Goal: Task Accomplishment & Management: Use online tool/utility

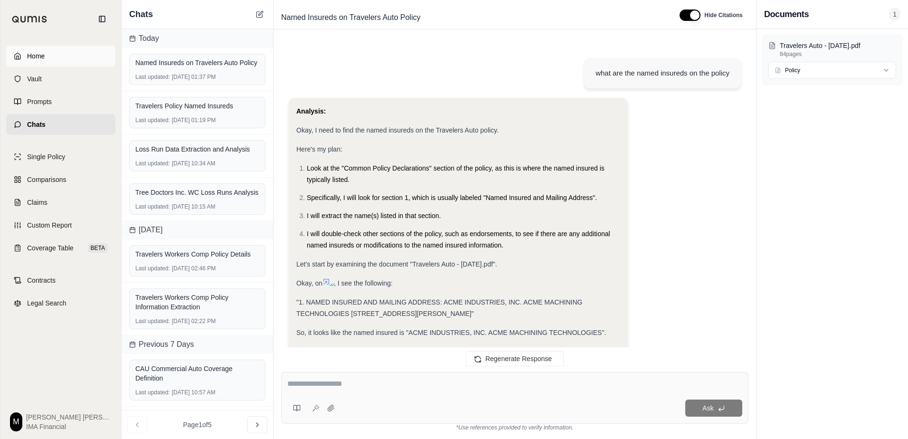
click at [64, 56] on link "Home" at bounding box center [60, 56] width 109 height 21
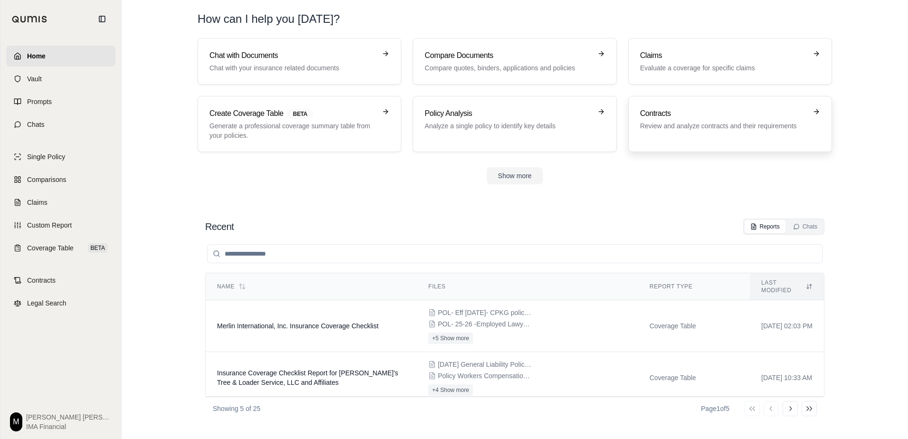
click at [676, 120] on div "Contracts Review and analyze contracts and their requirements" at bounding box center [723, 119] width 167 height 23
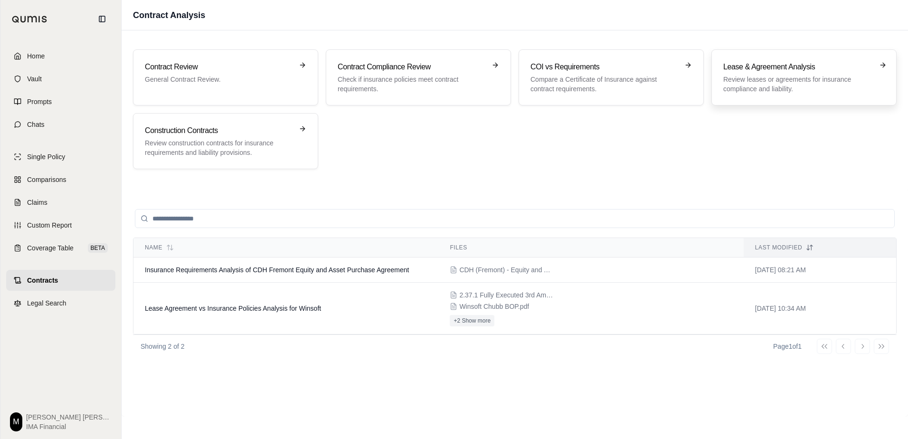
click at [730, 70] on h3 "Lease & Agreement Analysis" at bounding box center [797, 66] width 148 height 11
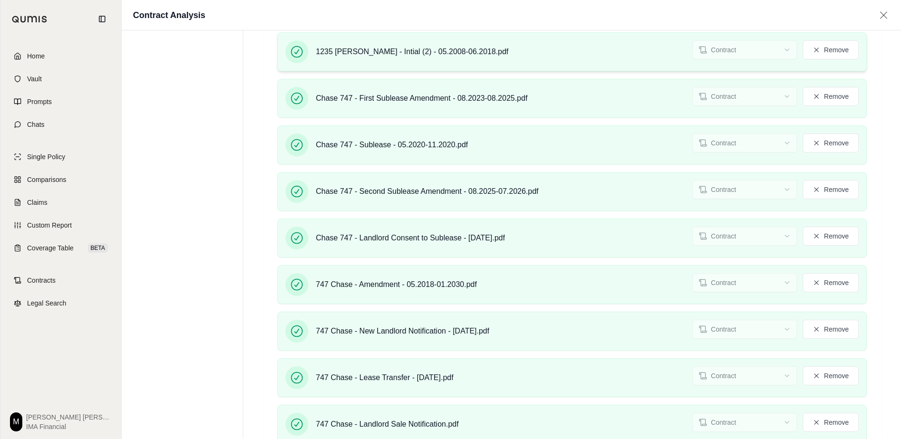
scroll to position [564, 0]
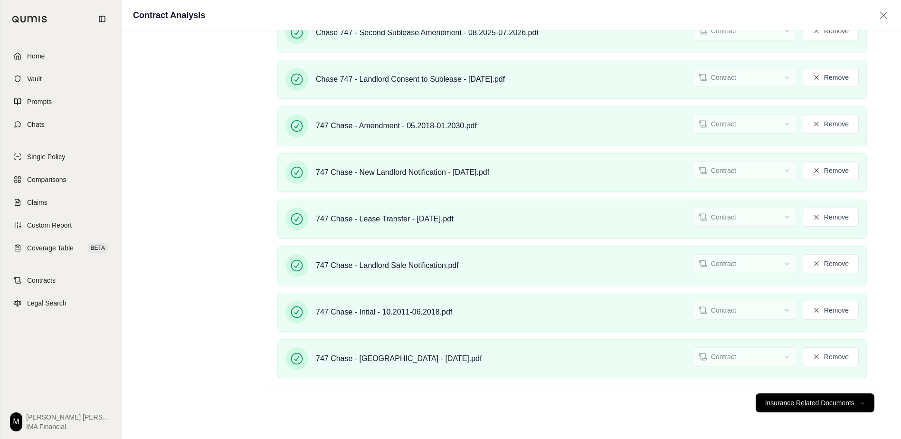
drag, startPoint x: 803, startPoint y: 401, endPoint x: 753, endPoint y: 380, distance: 55.1
click at [803, 401] on button "Insurance Related Documents →" at bounding box center [814, 402] width 119 height 19
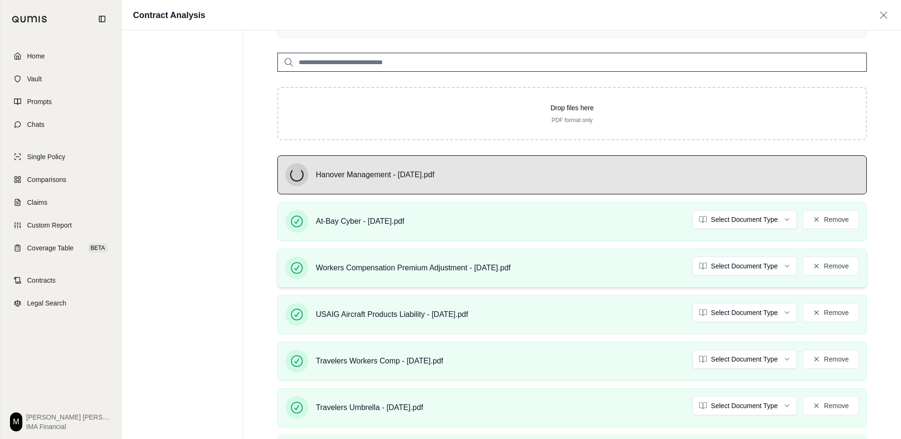
scroll to position [237, 0]
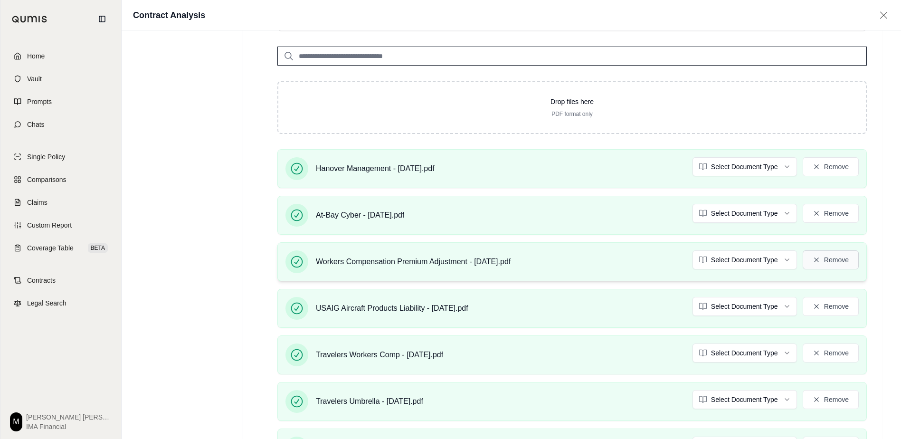
click at [843, 262] on button "Remove" at bounding box center [830, 259] width 56 height 19
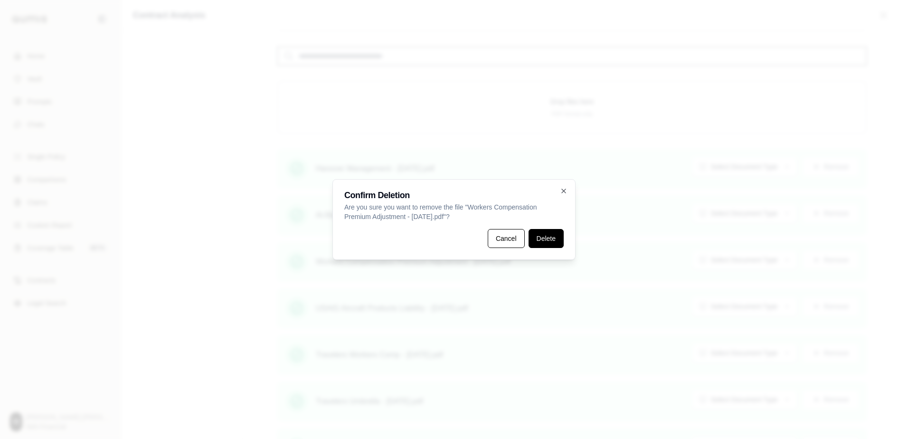
click at [547, 237] on button "Delete" at bounding box center [545, 238] width 35 height 19
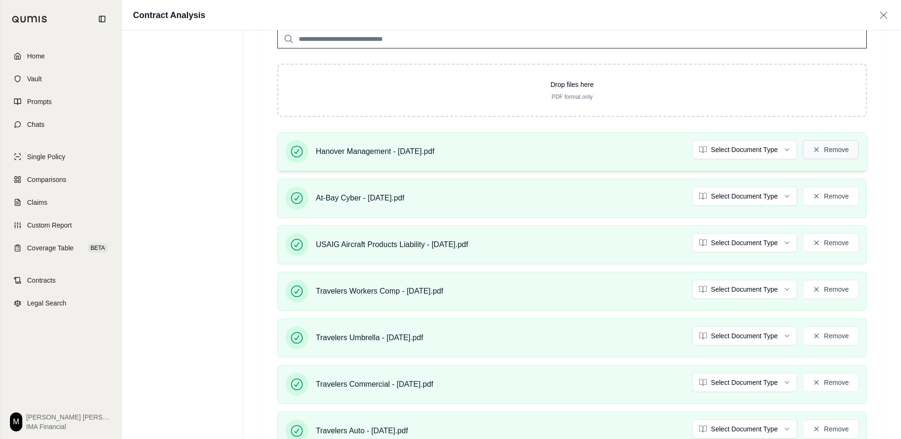
click at [849, 145] on button "Remove" at bounding box center [830, 149] width 56 height 19
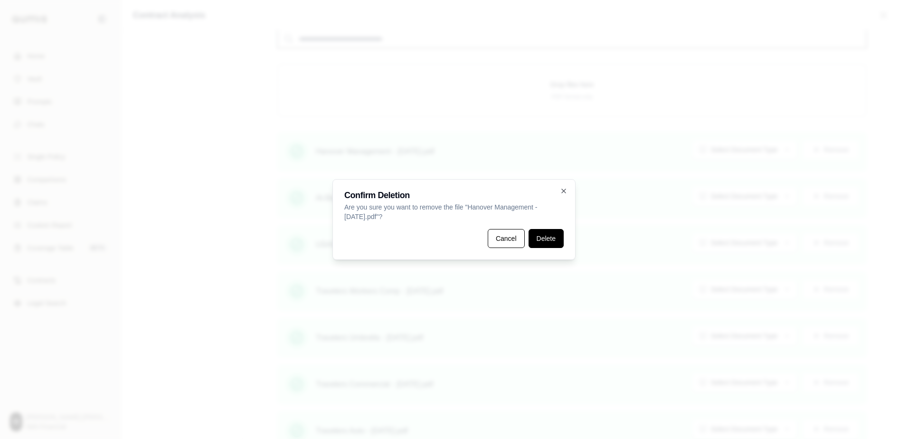
click at [550, 235] on button "Delete" at bounding box center [545, 238] width 35 height 19
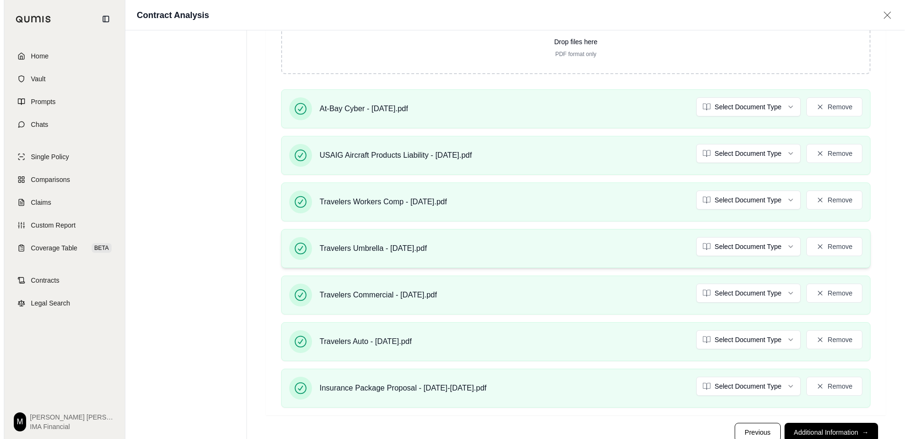
scroll to position [285, 0]
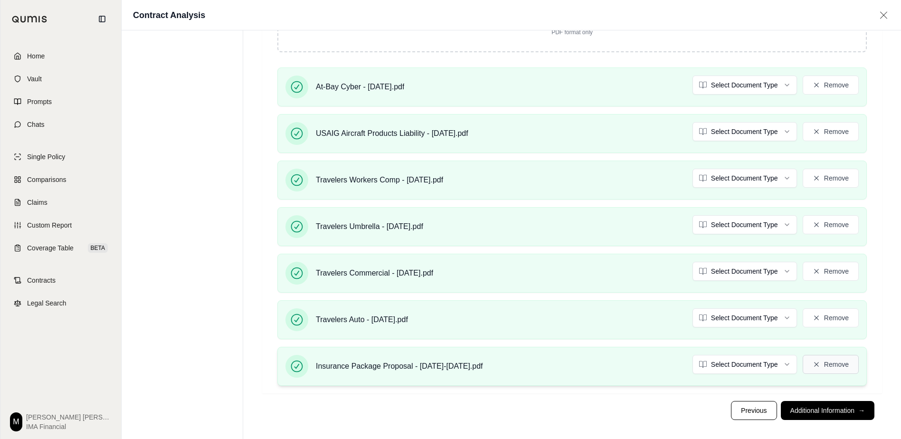
click at [829, 365] on button "Remove" at bounding box center [830, 364] width 56 height 19
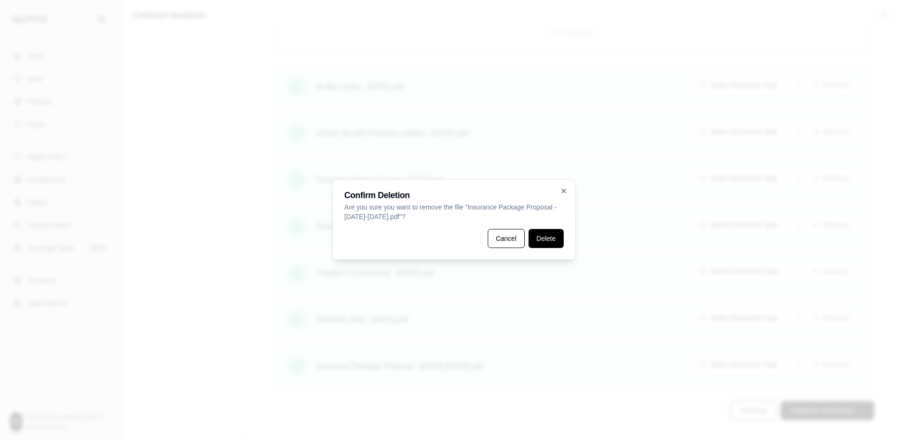
click at [542, 237] on button "Delete" at bounding box center [545, 238] width 35 height 19
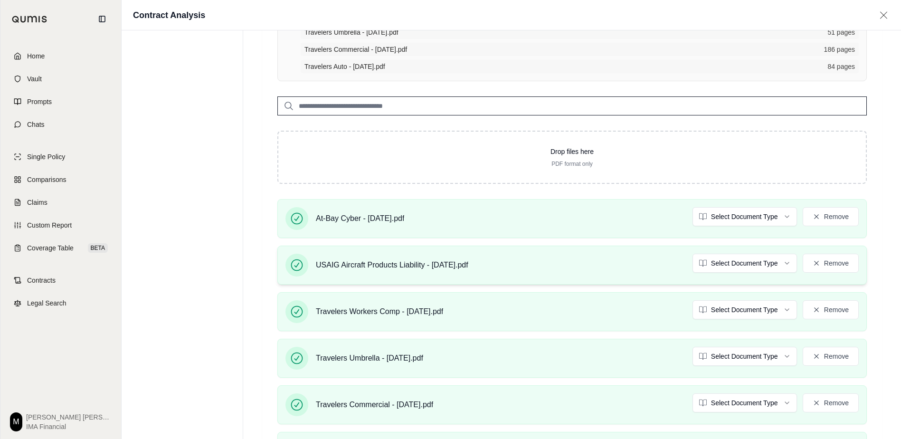
scroll to position [142, 0]
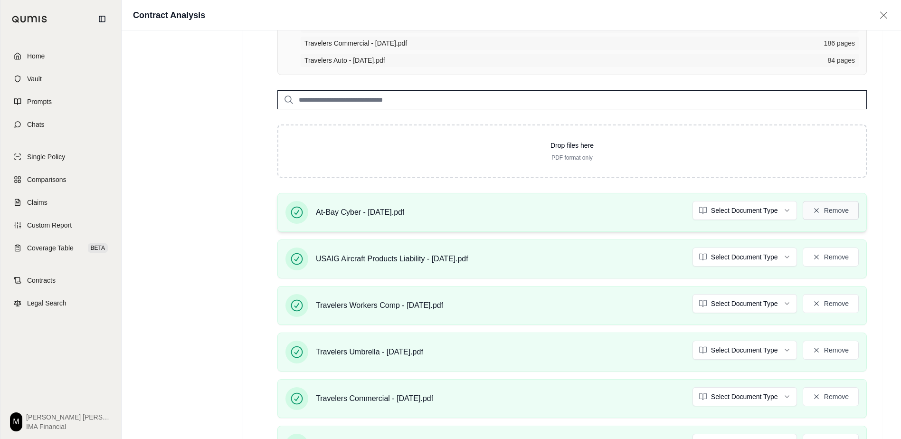
click at [849, 206] on button "Remove" at bounding box center [830, 210] width 56 height 19
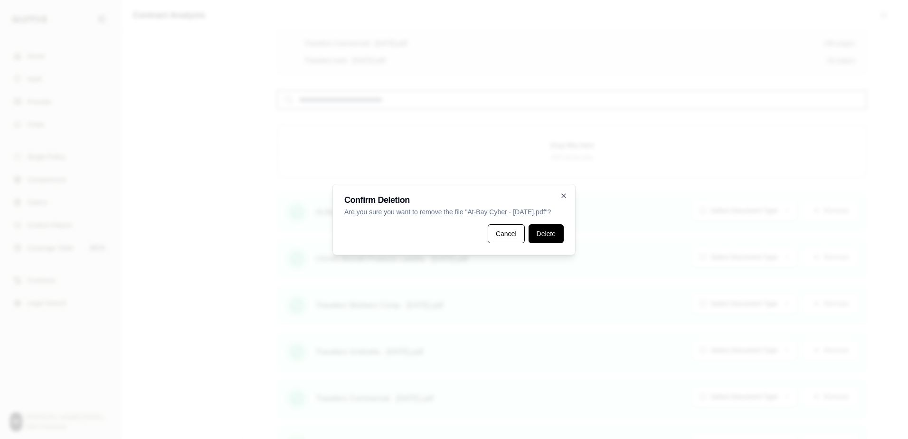
click at [538, 235] on button "Delete" at bounding box center [545, 233] width 35 height 19
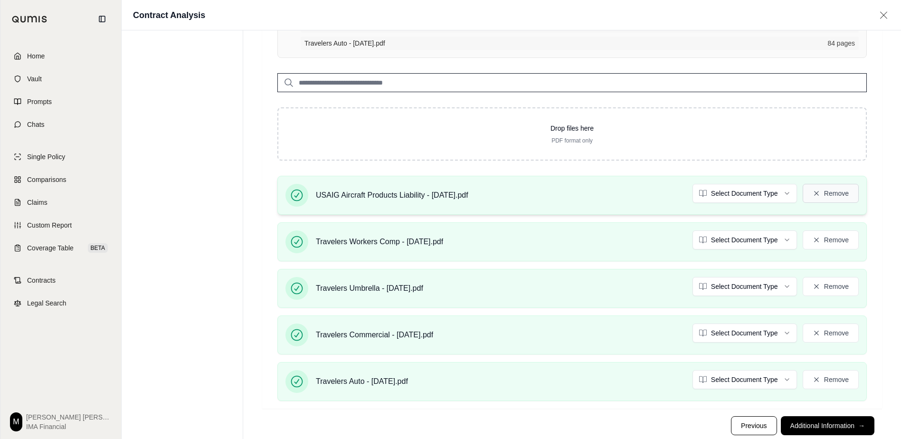
click at [846, 192] on button "Remove" at bounding box center [830, 193] width 56 height 19
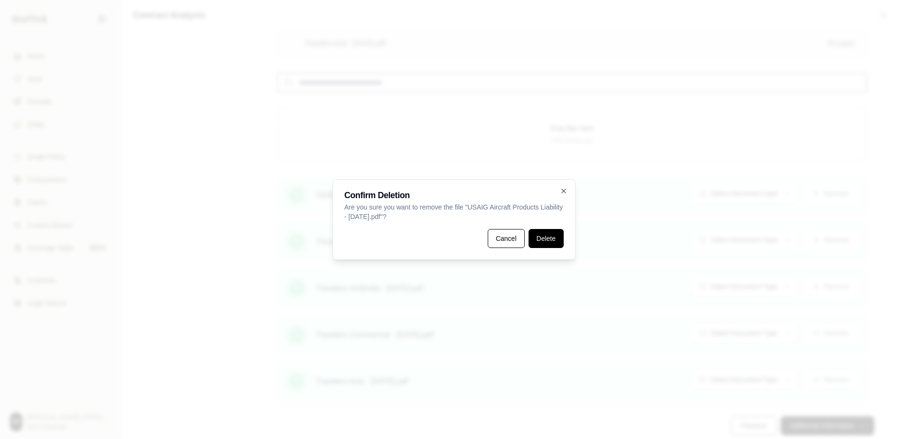
click at [555, 236] on button "Delete" at bounding box center [545, 238] width 35 height 19
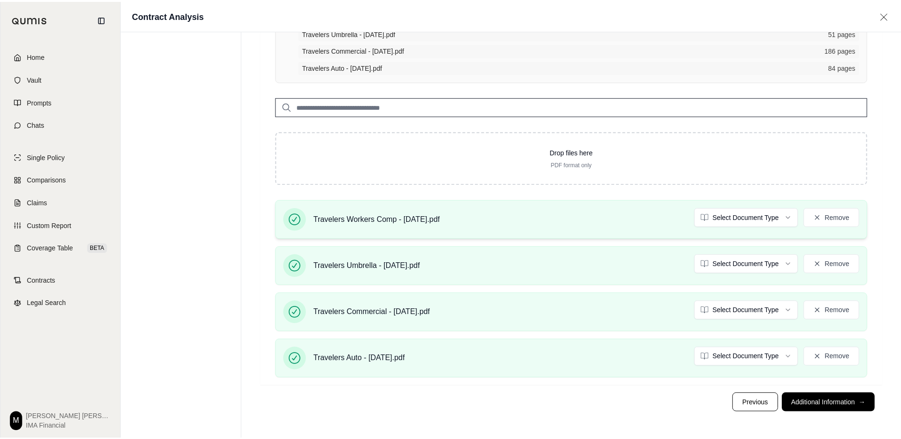
scroll to position [102, 0]
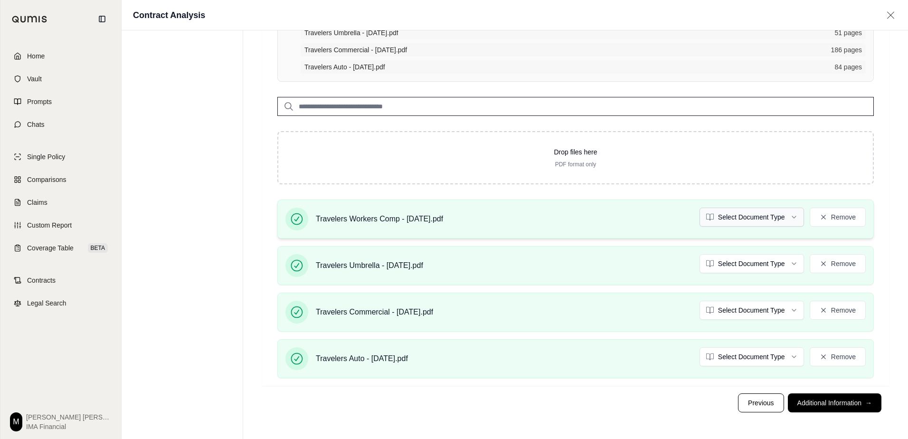
click at [762, 222] on html "Home Vault Prompts Chats Single Policy Comparisons Claims Custom Report Coverag…" at bounding box center [454, 168] width 908 height 540
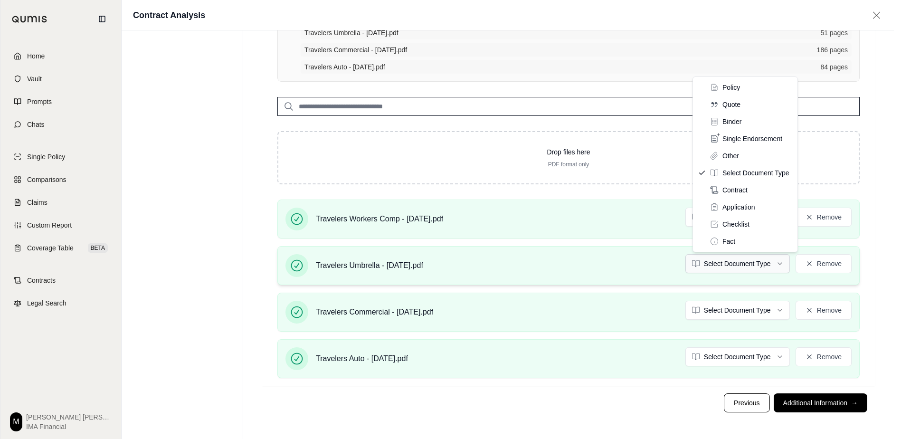
click at [748, 263] on html "Home Vault Prompts Chats Single Policy Comparisons Claims Custom Report Coverag…" at bounding box center [450, 168] width 901 height 540
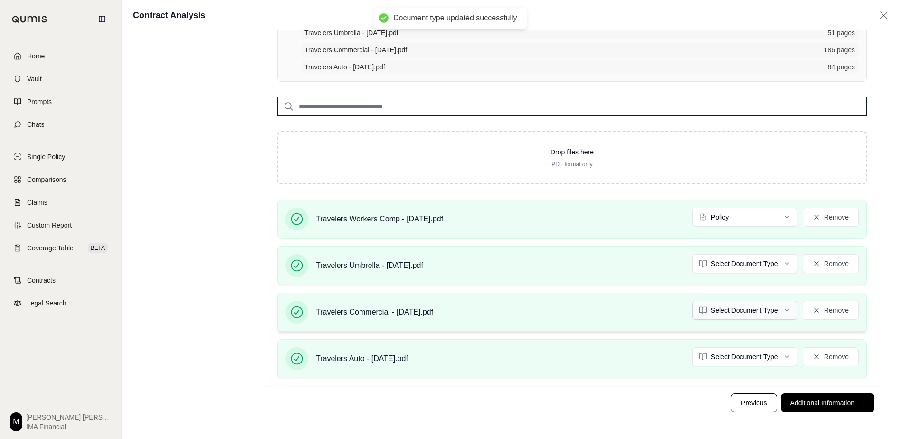
click at [746, 316] on html "Document type updated successfully Home Vault Prompts Chats Single Policy Compa…" at bounding box center [450, 168] width 901 height 540
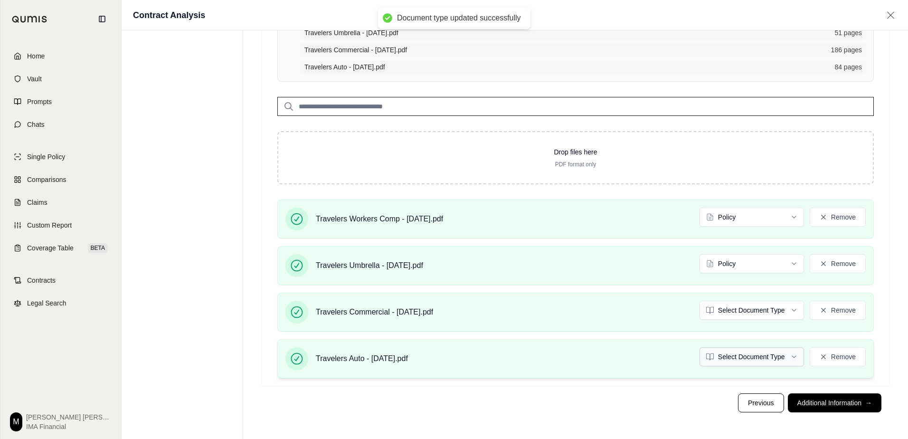
click at [745, 357] on html "Document type updated successfully Home Vault Prompts Chats Single Policy Compa…" at bounding box center [454, 168] width 908 height 540
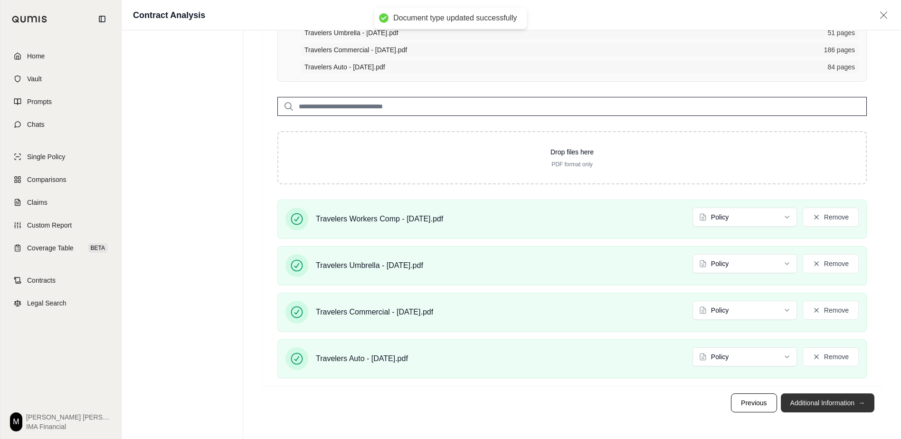
click at [805, 398] on button "Additional Information →" at bounding box center [828, 402] width 94 height 19
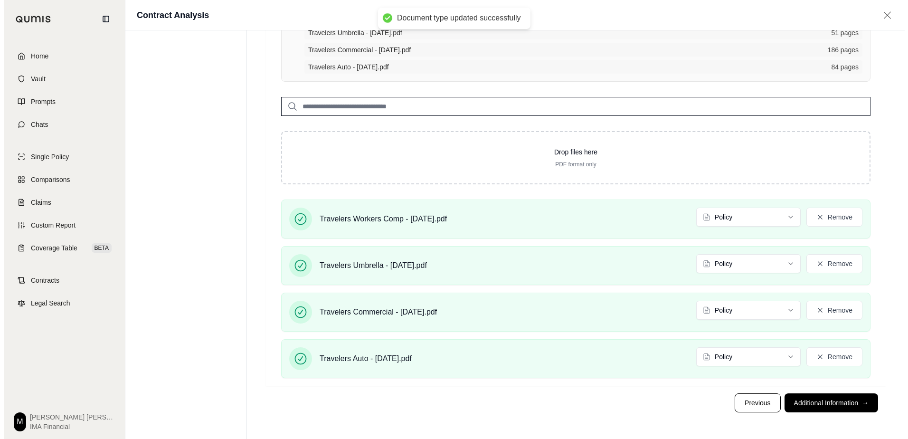
scroll to position [0, 0]
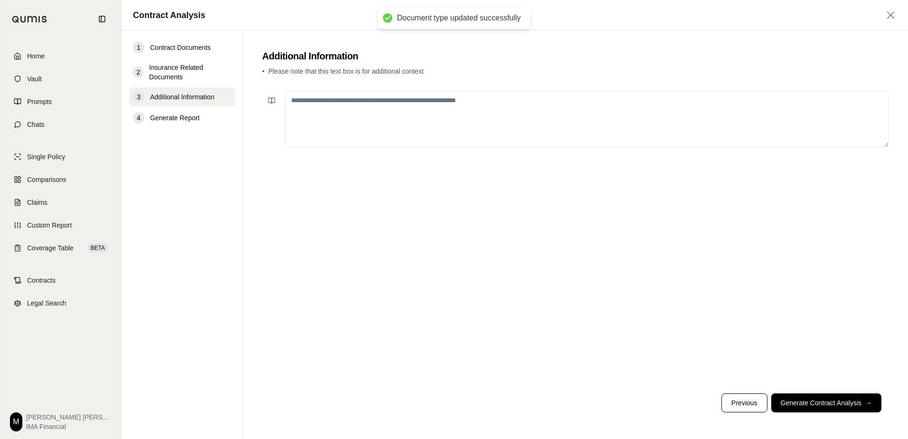
click at [505, 126] on textarea at bounding box center [587, 119] width 604 height 56
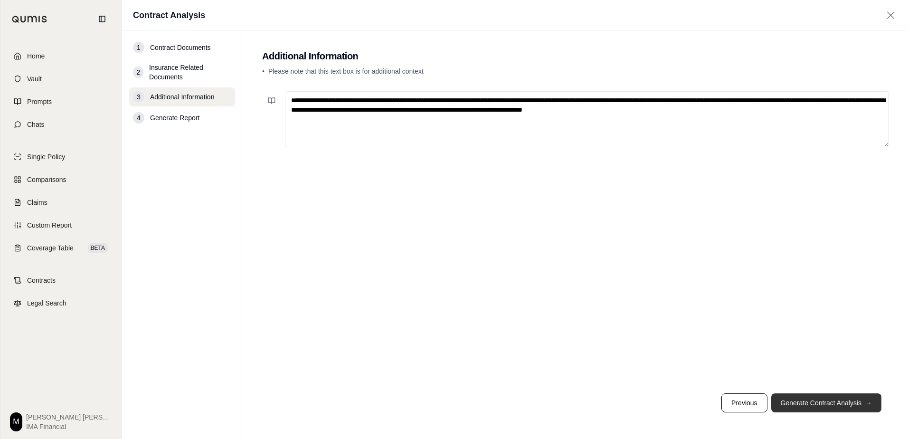
type textarea "**********"
click at [823, 403] on button "Generate Contract Analysis →" at bounding box center [826, 402] width 110 height 19
